Goal: Information Seeking & Learning: Learn about a topic

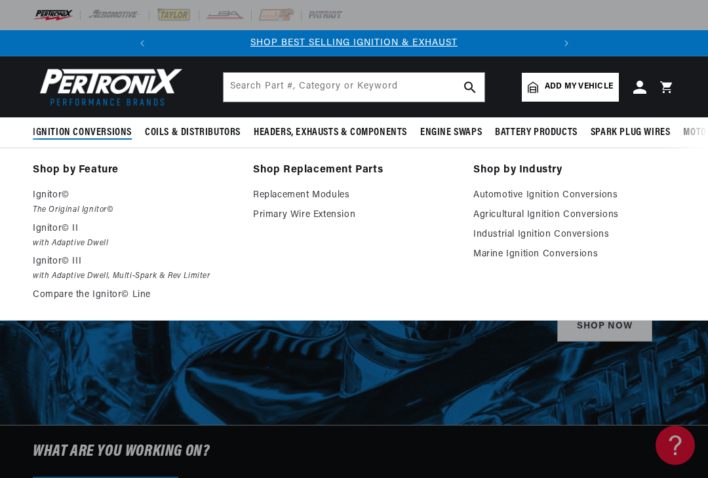
click at [530, 252] on link "Marine Ignition Conversions" at bounding box center [574, 254] width 202 height 16
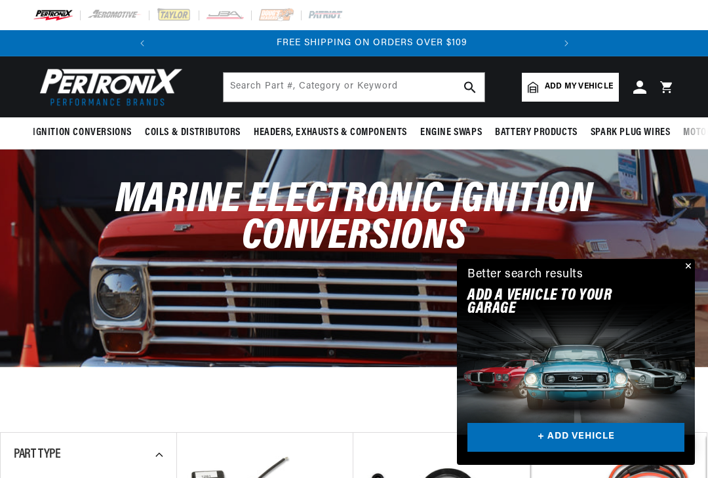
scroll to position [0, 397]
click at [699, 268] on div "Marine Electronic Ignition Conversions" at bounding box center [354, 224] width 708 height 151
click at [686, 270] on button "Close" at bounding box center [687, 267] width 16 height 16
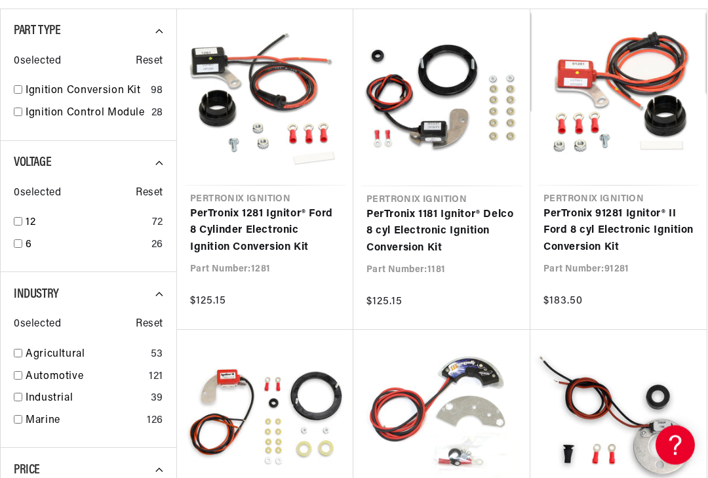
scroll to position [427, 0]
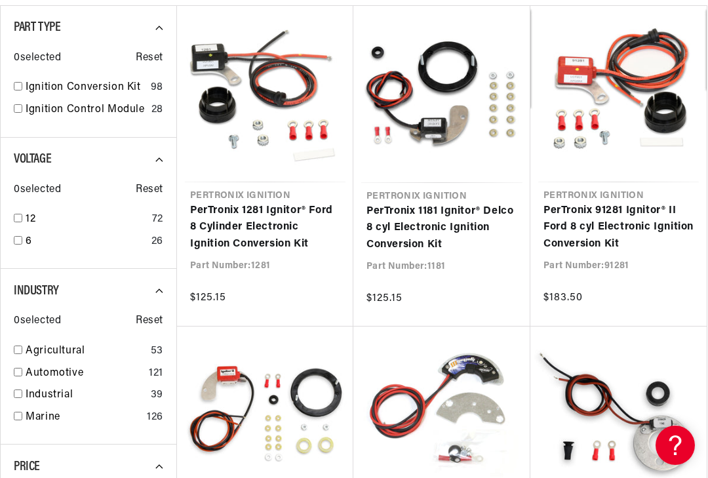
click at [20, 416] on input "checkbox" at bounding box center [18, 415] width 9 height 9
checkbox input "true"
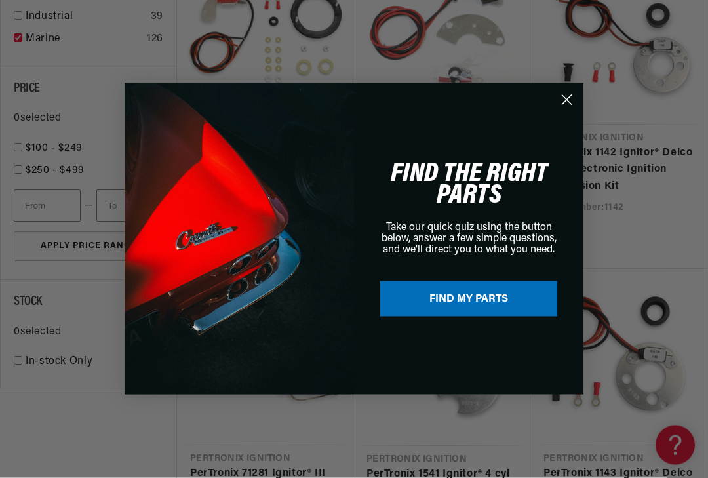
scroll to position [805, 0]
click at [574, 111] on circle "Close dialog" at bounding box center [567, 100] width 22 height 22
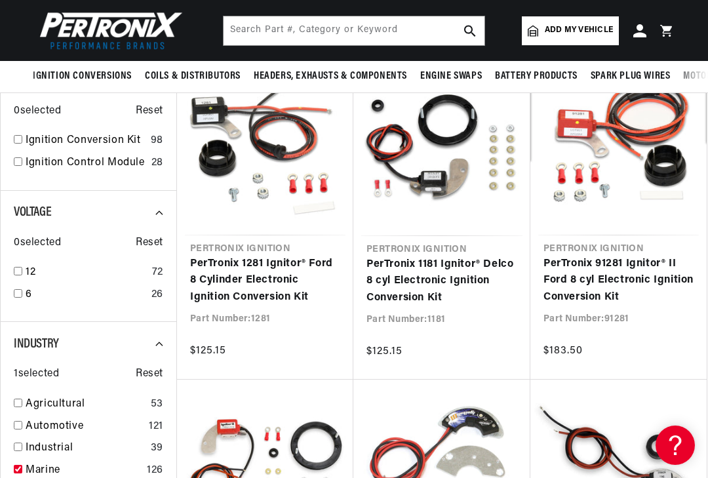
scroll to position [0, 0]
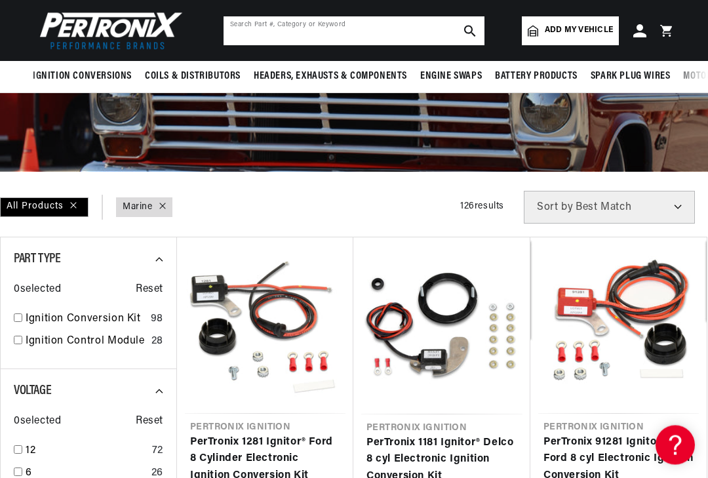
click at [379, 26] on input "text" at bounding box center [353, 30] width 261 height 29
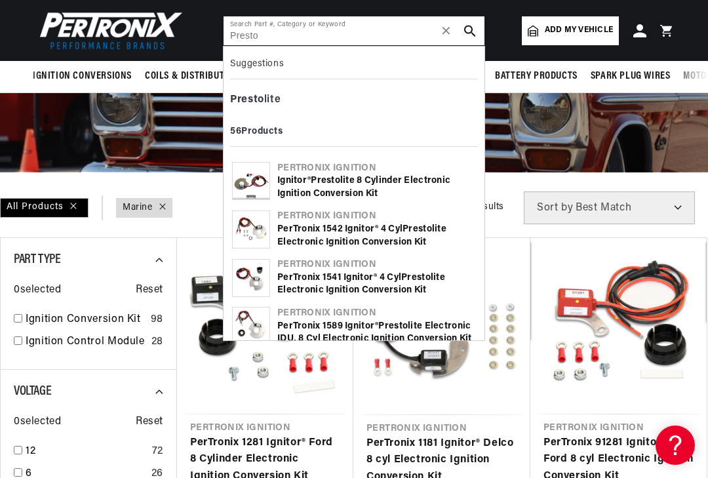
scroll to position [0, 397]
type input "Presto"
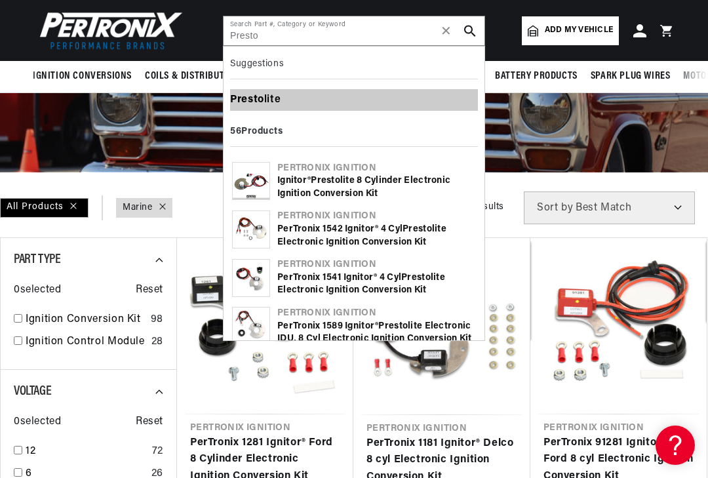
click at [267, 104] on div "Presto lite" at bounding box center [354, 100] width 248 height 22
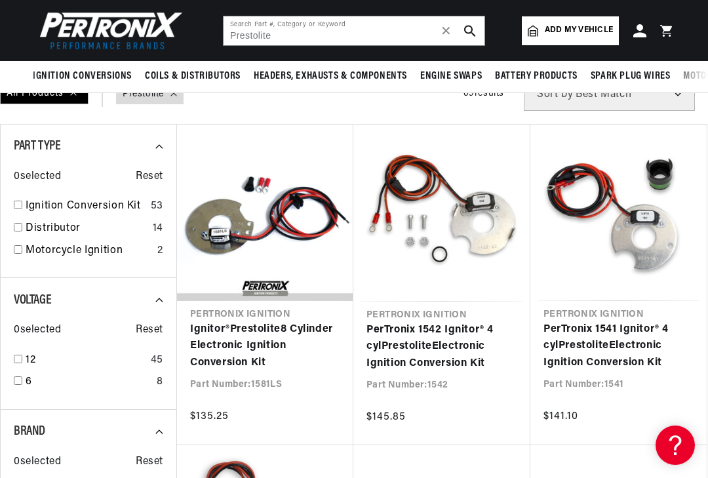
click at [256, 349] on link "Ignitor® Prestolite 8 Cylinder Electronic Ignition Conversion Kit" at bounding box center [265, 346] width 150 height 50
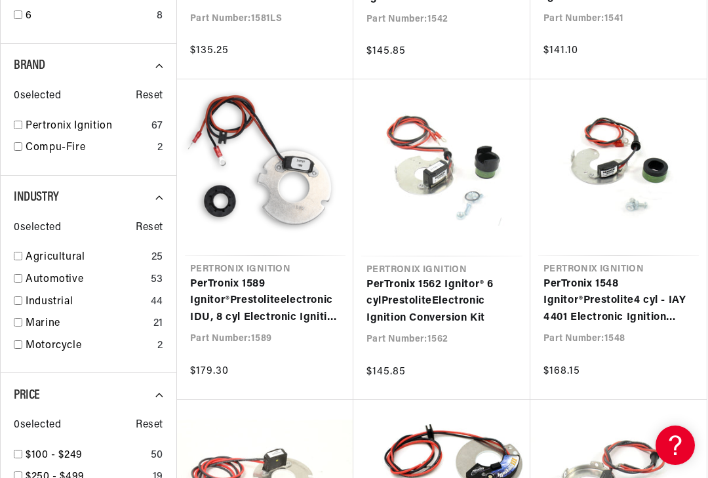
scroll to position [0, 397]
click at [248, 307] on link "PerTronix 1589 Ignitor® Prestolite electronic IDU, 8 cyl Electronic Ignition Co…" at bounding box center [265, 301] width 150 height 50
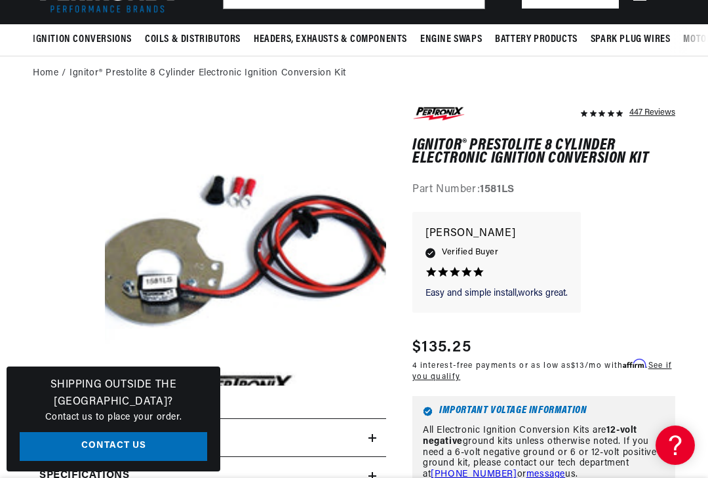
scroll to position [0, 397]
click at [655, 296] on div "Easy and simple install,works great. Easy and simple install,works great. [PERS…" at bounding box center [543, 269] width 263 height 114
click at [664, 287] on div "Easy and simple install,works great. Easy and simple install,works great. [PERS…" at bounding box center [543, 269] width 263 height 114
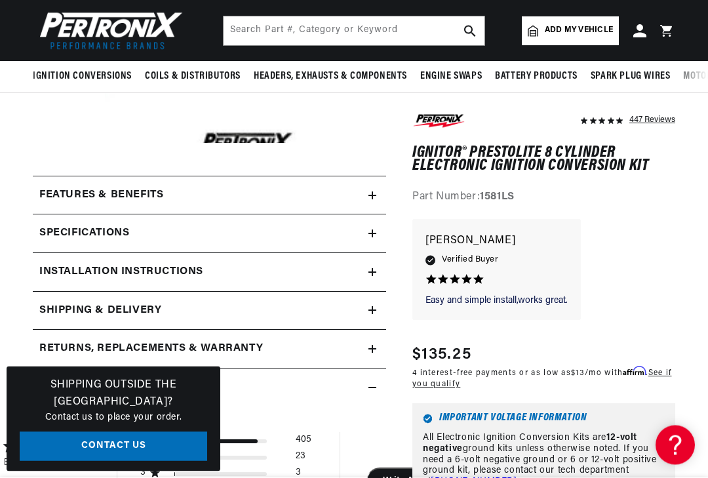
scroll to position [335, 0]
click at [379, 228] on summary "Specifications" at bounding box center [209, 233] width 353 height 38
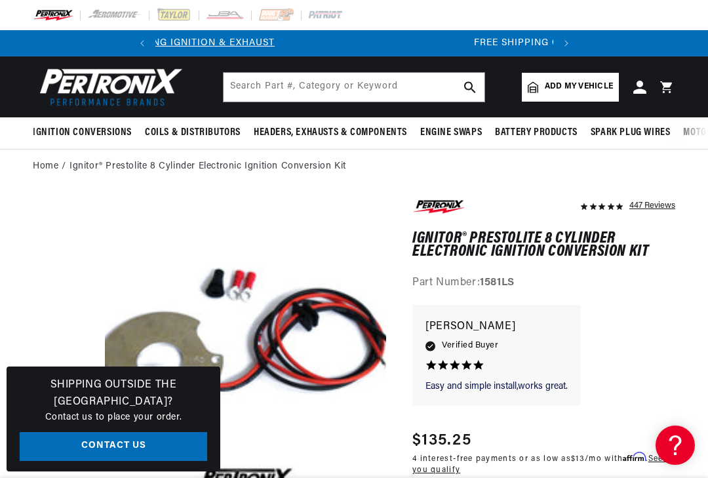
scroll to position [0, 0]
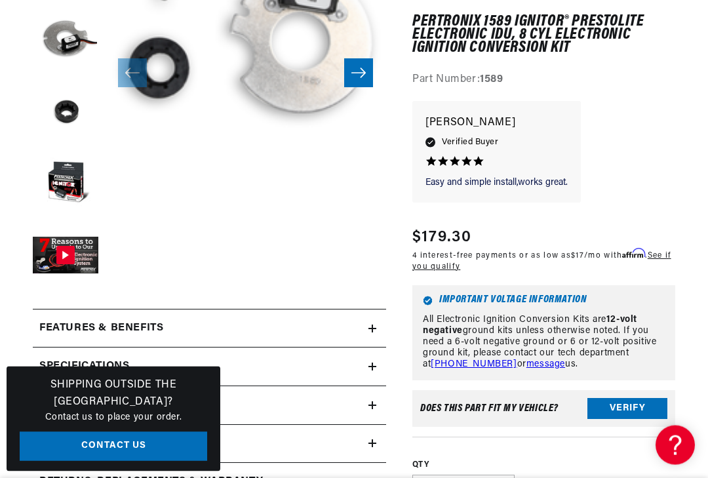
scroll to position [334, 0]
click at [354, 368] on div "Specifications" at bounding box center [200, 366] width 335 height 17
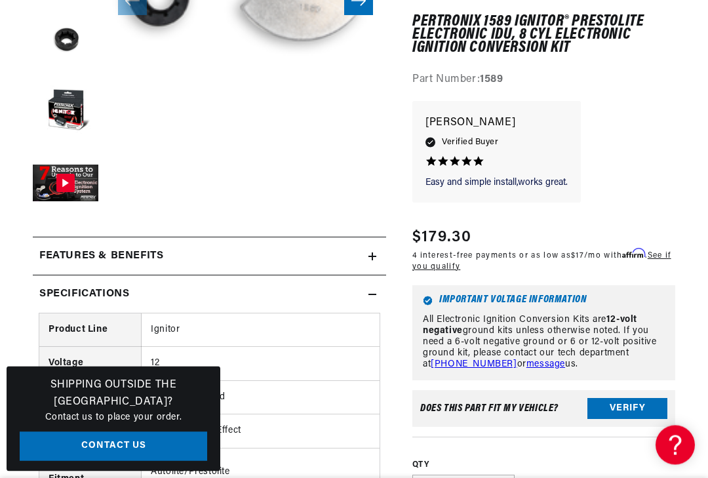
scroll to position [411, 0]
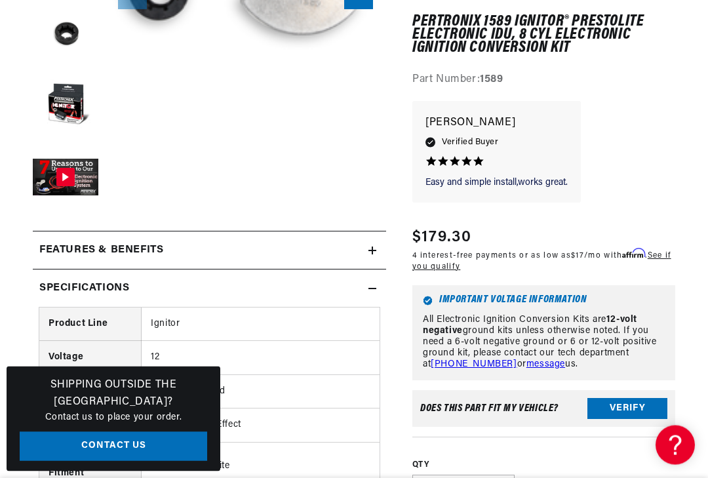
click at [379, 254] on summary "Features & Benefits" at bounding box center [209, 251] width 353 height 38
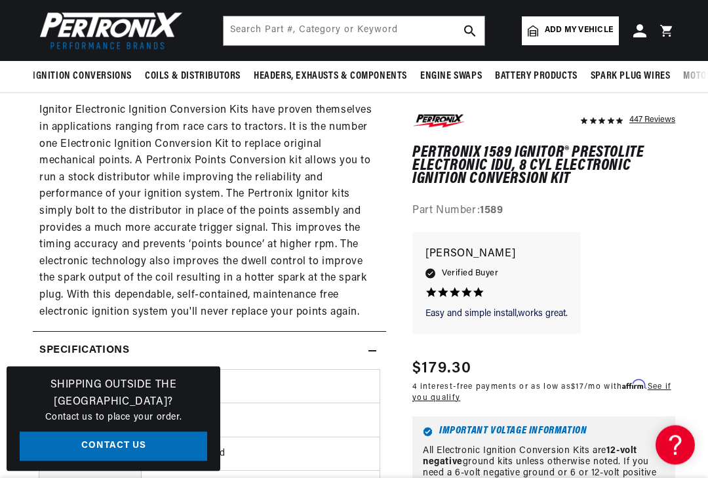
scroll to position [0, 397]
click at [582, 31] on span "Add my vehicle" at bounding box center [579, 30] width 68 height 12
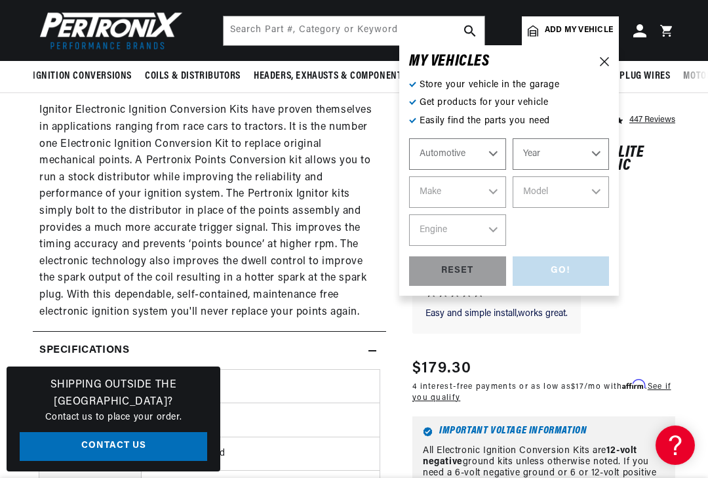
click at [503, 147] on select "Automotive Agricultural Industrial Marine Motorcycle" at bounding box center [457, 153] width 97 height 31
select select "Marine"
click at [587, 157] on select "Year 1987 1986 1985 1983 1982 1981 1980 1979 1978 1977 1976 1975 1974 1973 1972…" at bounding box center [560, 153] width 97 height 31
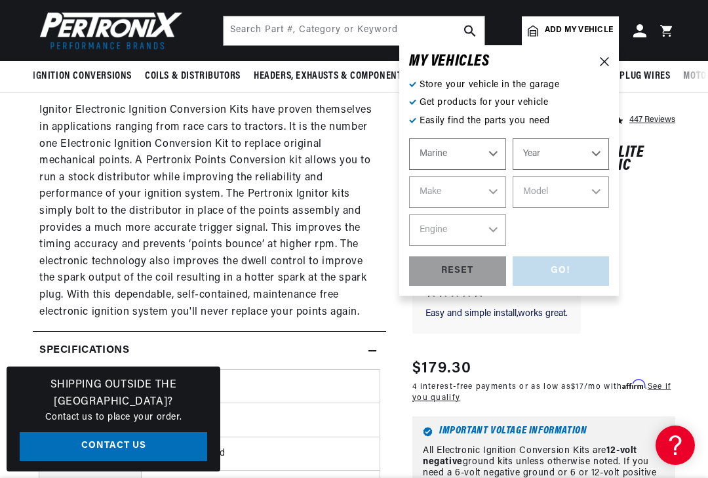
select select "1987"
click at [462, 189] on select "Make Crusader (Thermo-Electron)" at bounding box center [457, 191] width 97 height 31
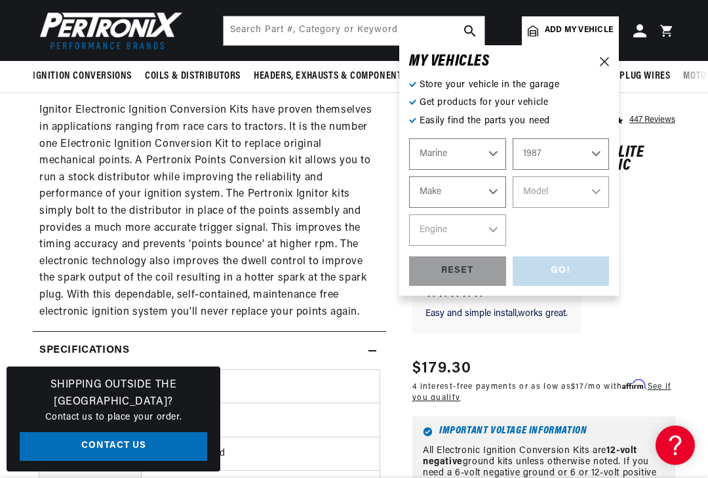
select select "Crusader-(Thermo-Electron)"
click at [583, 193] on select "Model 305 350 454 cid. engine" at bounding box center [560, 191] width 97 height 31
select select "305"
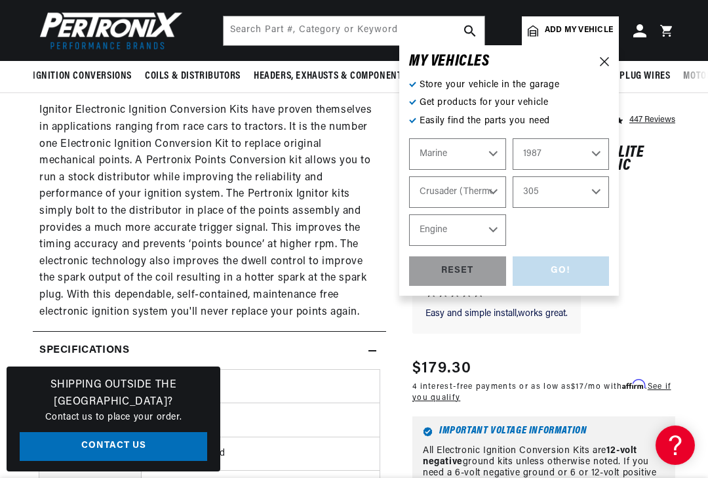
scroll to position [0, 0]
click at [485, 232] on select "Engine 8" at bounding box center [457, 229] width 97 height 31
select select "8"
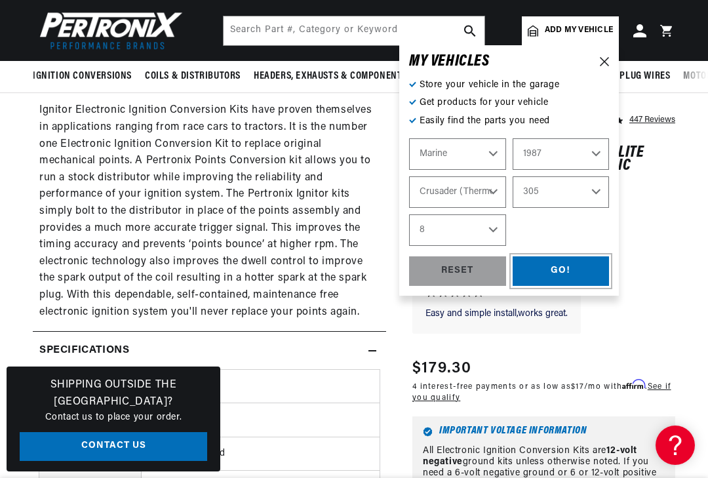
click at [561, 270] on div "GO!" at bounding box center [560, 270] width 97 height 29
select select "Marine"
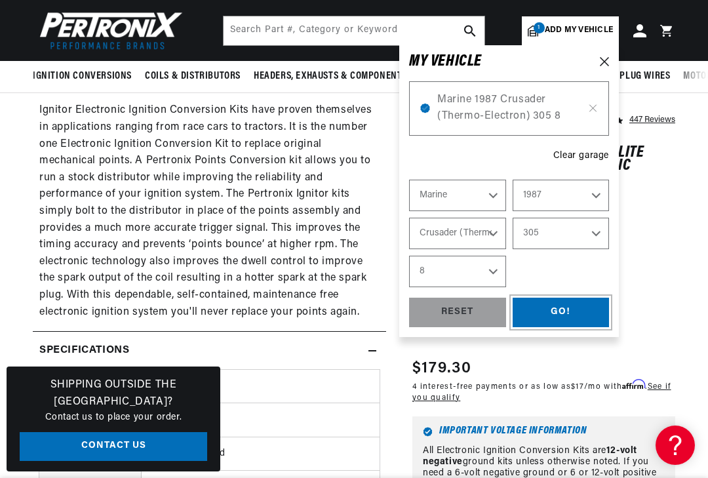
click at [567, 317] on div "GO!" at bounding box center [560, 311] width 97 height 29
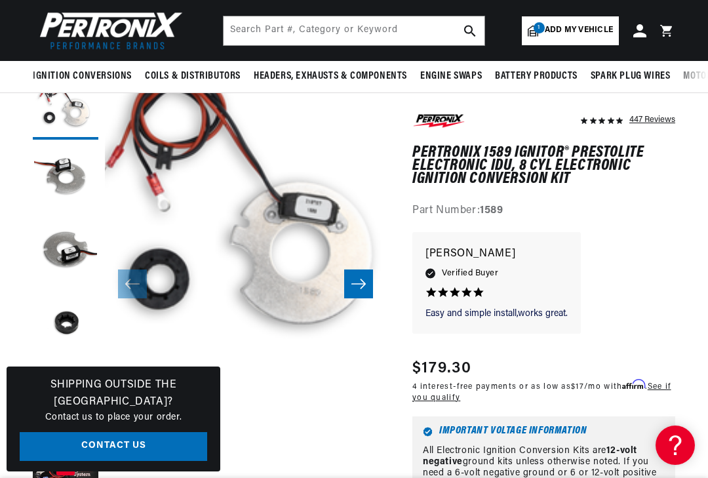
scroll to position [122, 0]
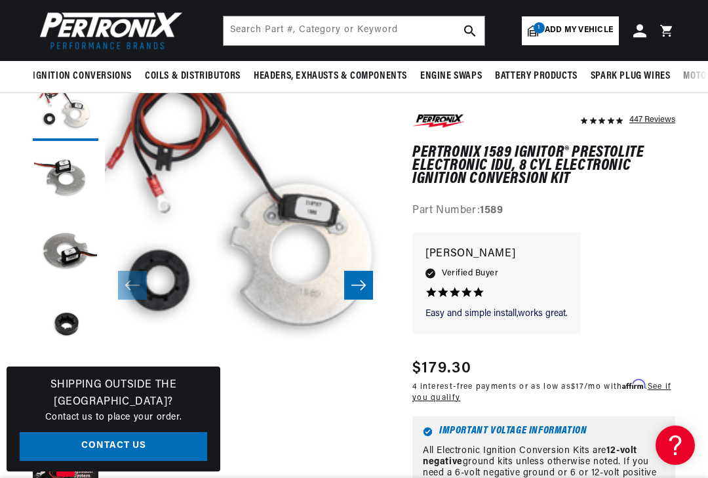
click at [669, 287] on div "Easy and simple install,works great. Easy and simple install,works great. David…" at bounding box center [543, 290] width 263 height 114
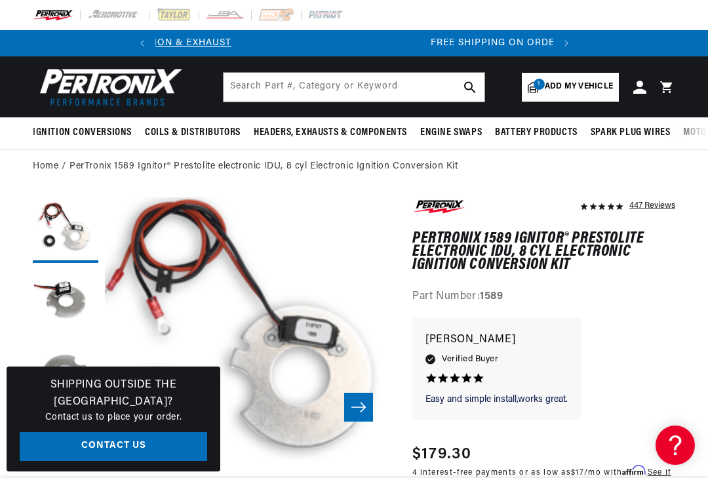
scroll to position [0, 397]
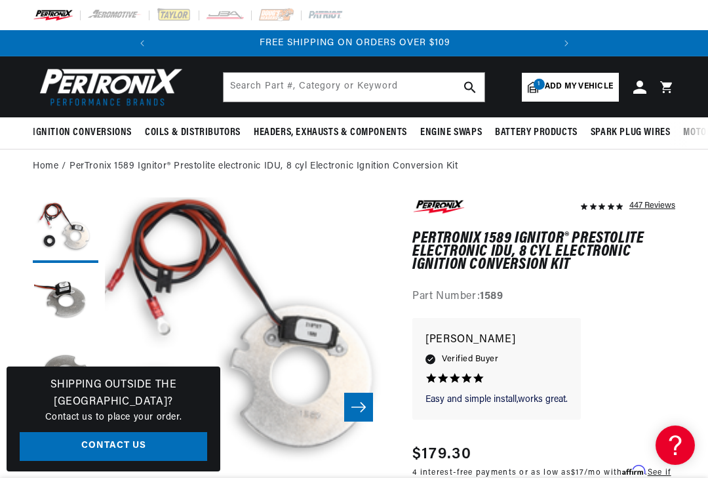
click at [85, 91] on img at bounding box center [108, 86] width 151 height 45
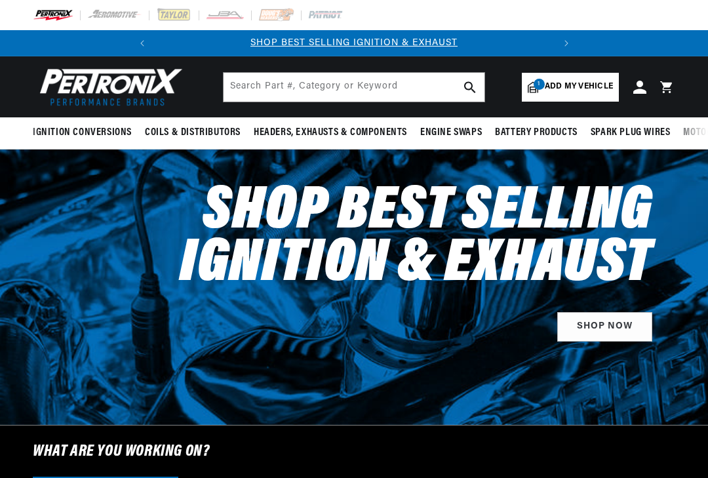
select select "Marine"
click at [586, 91] on span "Add my vehicle" at bounding box center [579, 87] width 68 height 12
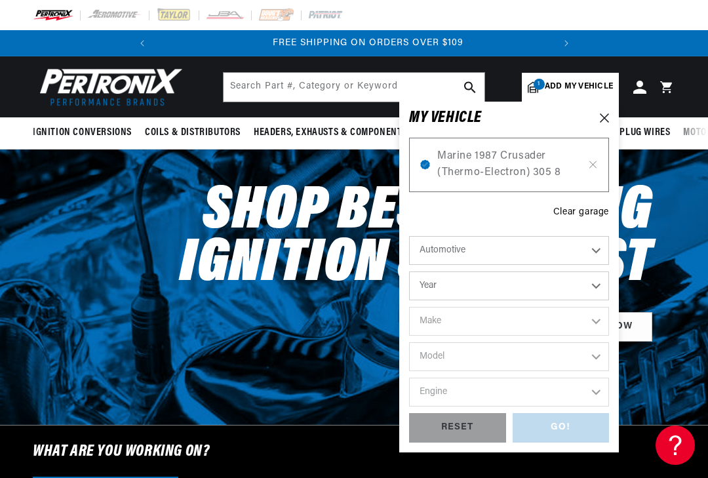
scroll to position [0, 397]
click at [668, 204] on div "Shop Best Selling Ignition & Exhaust SHOP NOW" at bounding box center [383, 258] width 583 height 218
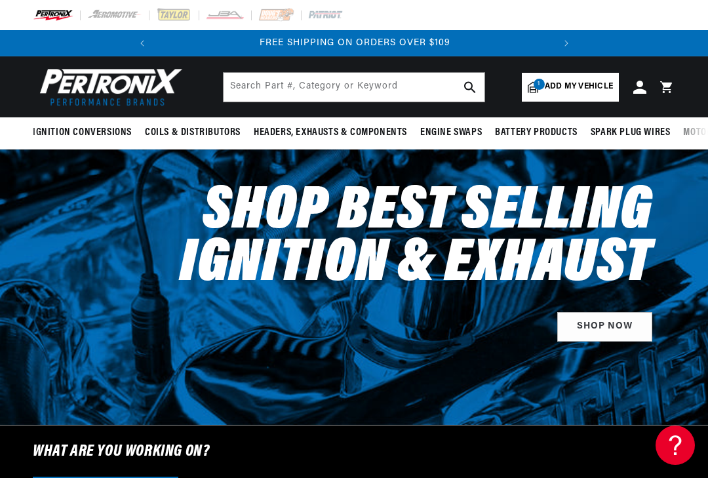
click at [615, 329] on link "SHOP NOW" at bounding box center [604, 326] width 95 height 29
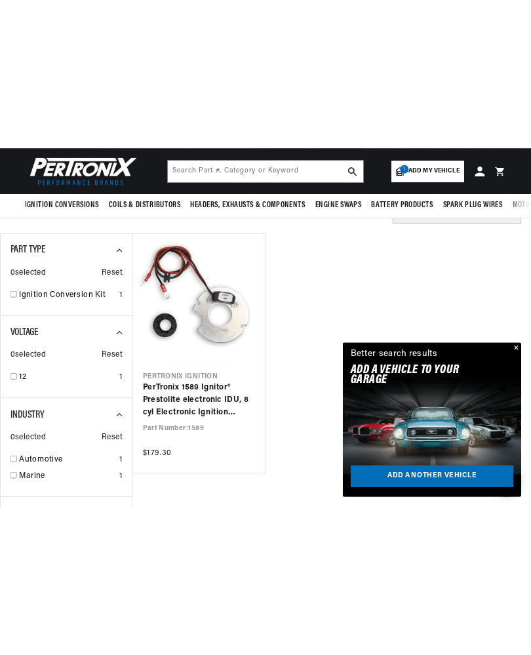
scroll to position [169, 0]
